Goal: Task Accomplishment & Management: Manage account settings

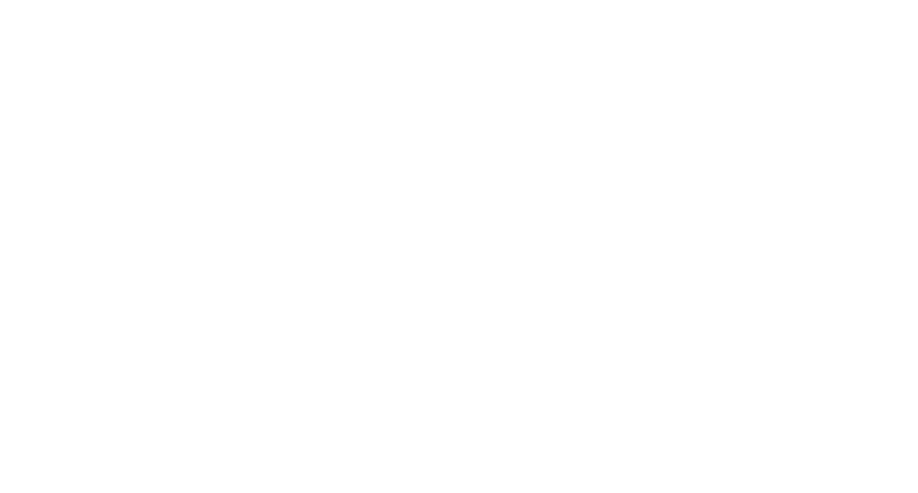
select select "*"
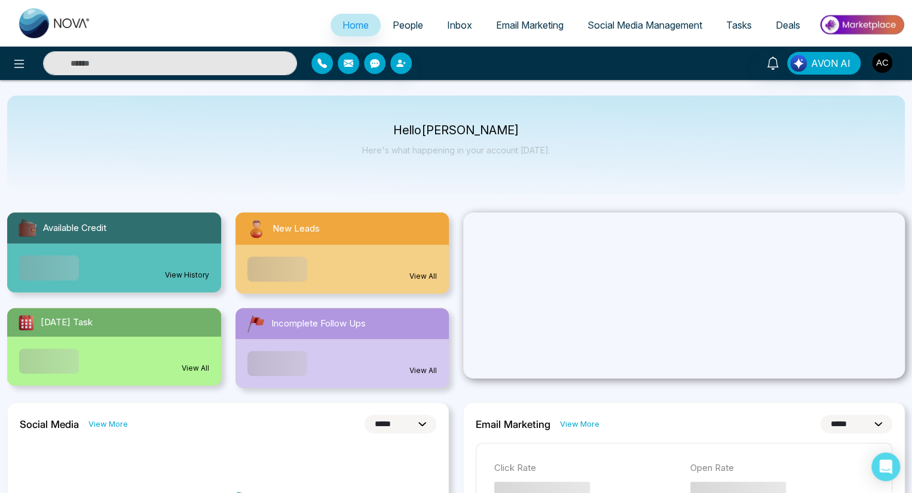
click at [399, 25] on span "People" at bounding box center [407, 25] width 30 height 12
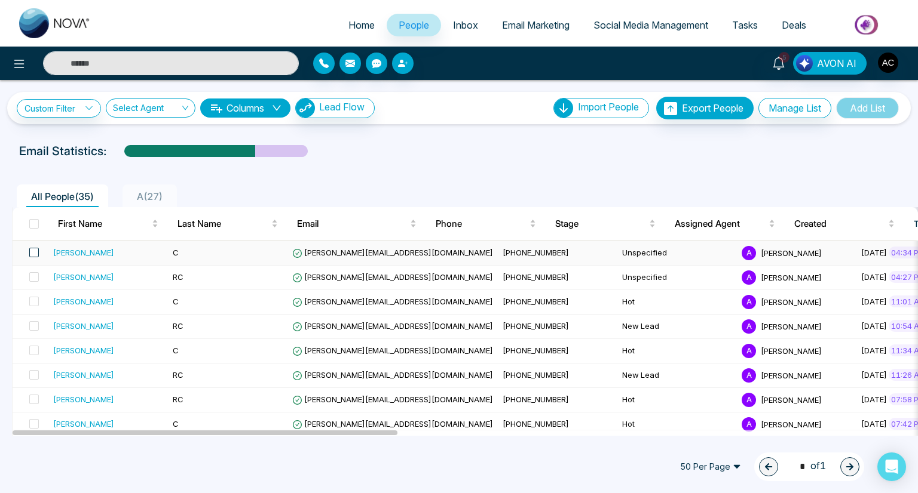
click at [33, 252] on span at bounding box center [34, 253] width 10 height 10
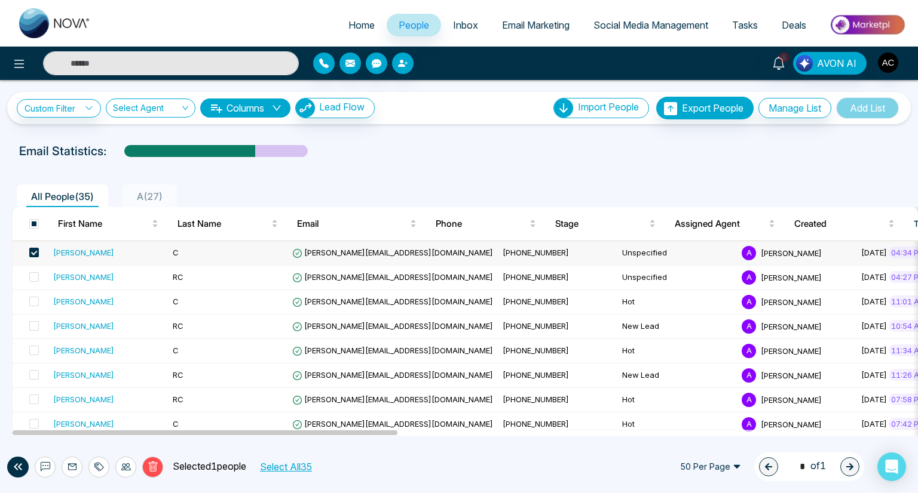
click at [99, 467] on icon at bounding box center [99, 467] width 10 height 10
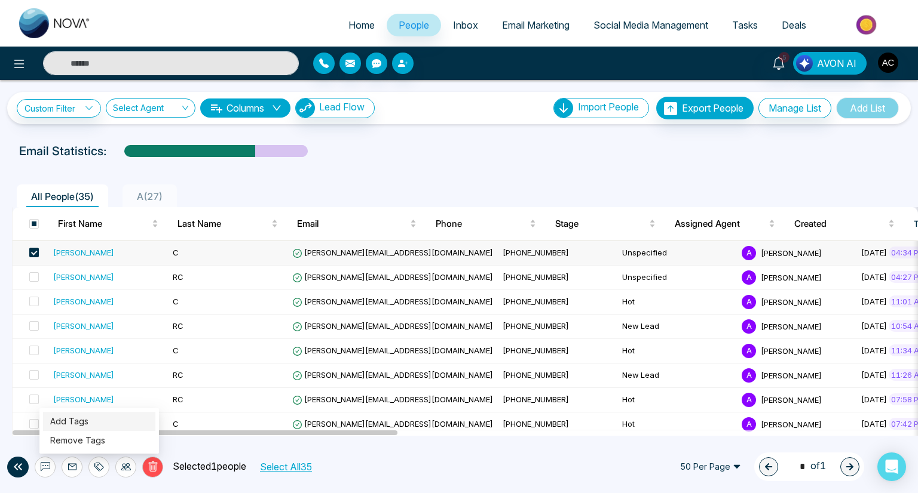
click at [69, 421] on link "Add Tags" at bounding box center [69, 421] width 38 height 10
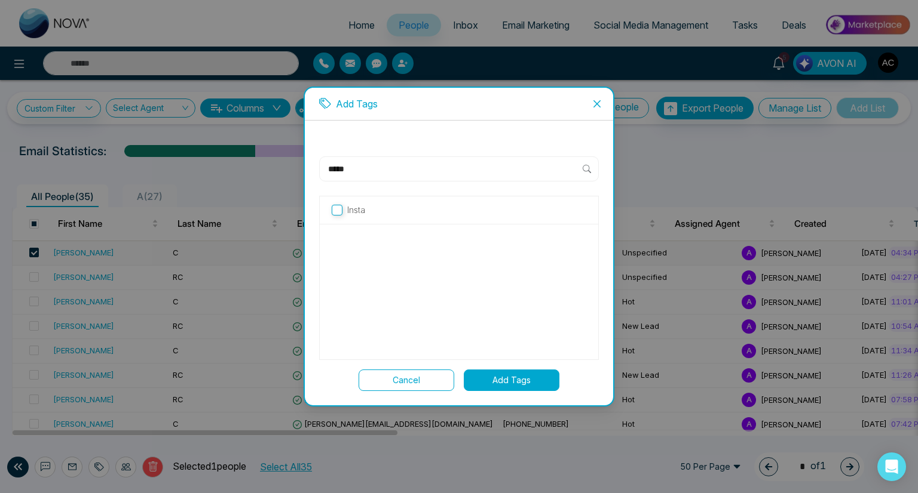
type input "*****"
click at [511, 380] on button "Add Tags" at bounding box center [512, 381] width 96 height 22
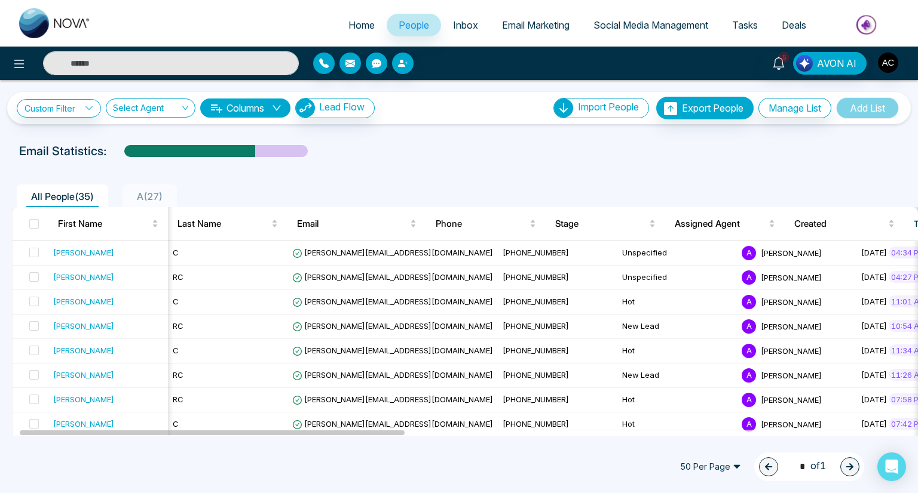
scroll to position [0, 17]
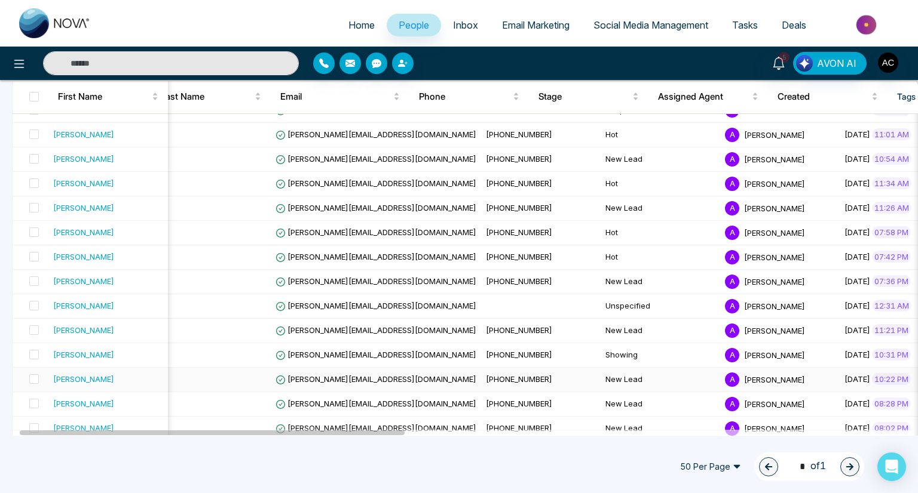
click at [33, 90] on span at bounding box center [34, 86] width 10 height 10
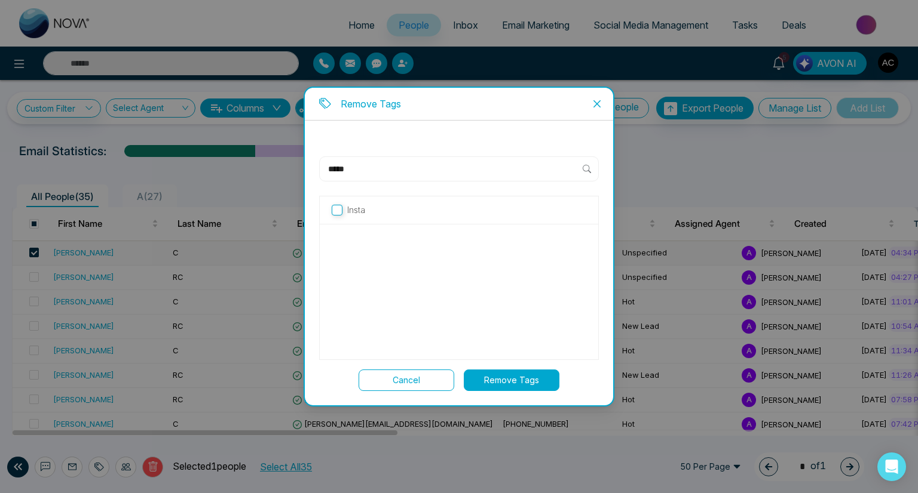
type input "*****"
click at [511, 380] on button "Remove Tags" at bounding box center [512, 381] width 96 height 22
